Goal: Book appointment/travel/reservation

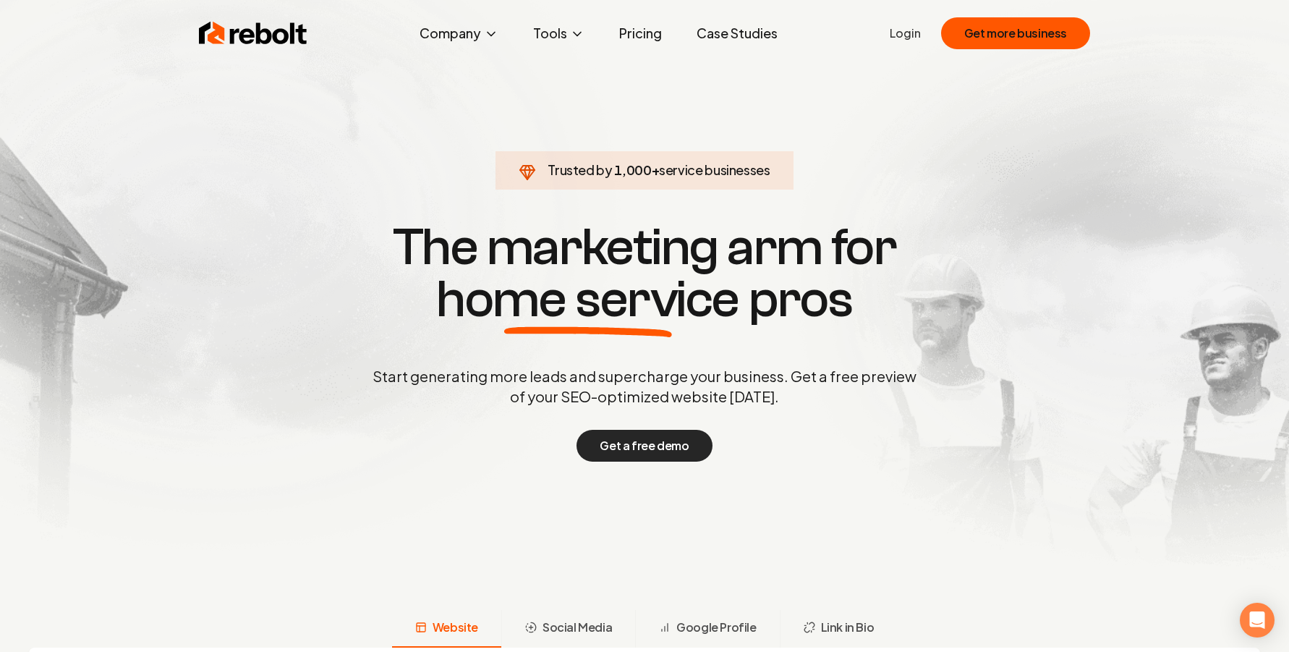
click at [633, 443] on button "Get a free demo" at bounding box center [644, 446] width 135 height 32
click at [635, 448] on button "Get a free demo" at bounding box center [644, 446] width 135 height 32
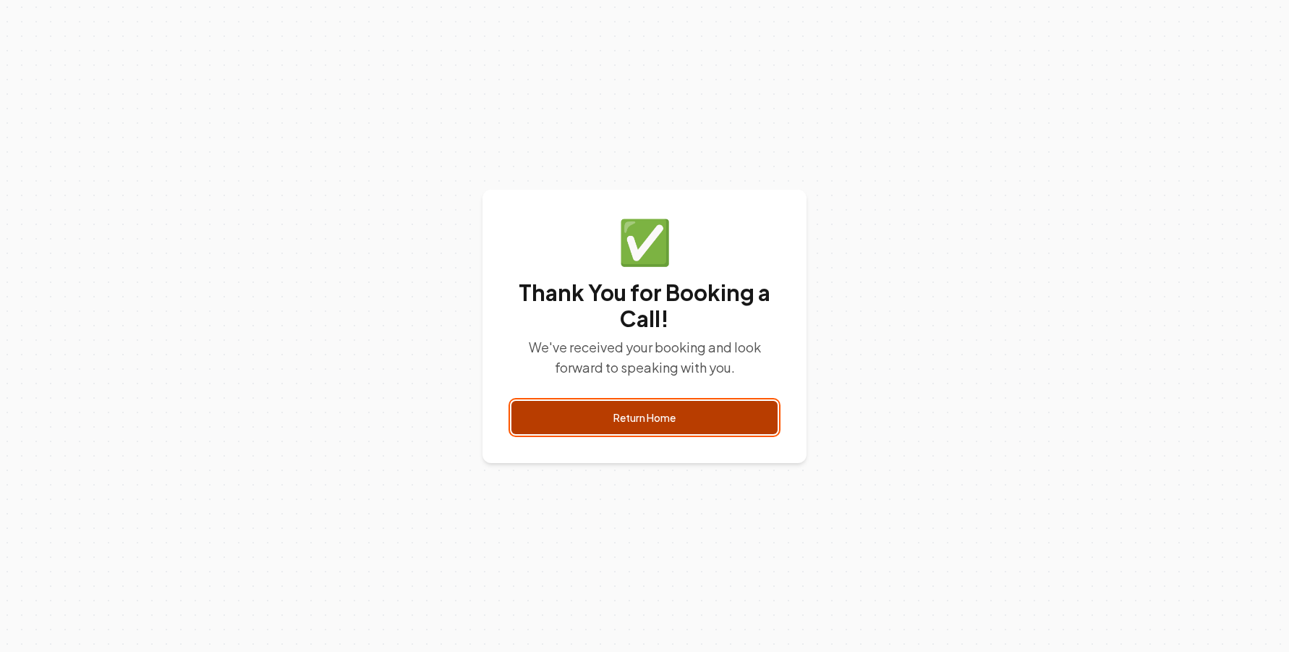
click at [669, 415] on link "Return Home" at bounding box center [645, 417] width 266 height 33
click at [690, 415] on link "Return Home" at bounding box center [645, 417] width 266 height 33
